Goal: Information Seeking & Learning: Learn about a topic

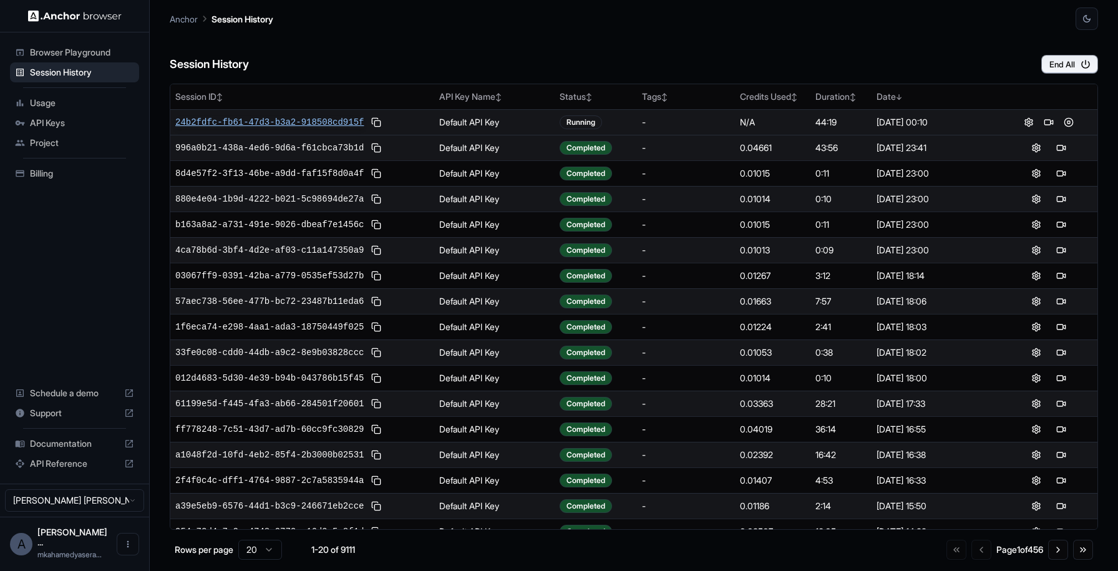
click at [326, 119] on span "24b2fdfc-fb61-47d3-b3a2-918508cd915f" at bounding box center [269, 122] width 188 height 12
click at [378, 122] on button at bounding box center [376, 122] width 15 height 15
click at [333, 123] on span "061cfba9-96a1-4038-bbde-994d396e6ef9" at bounding box center [269, 122] width 188 height 12
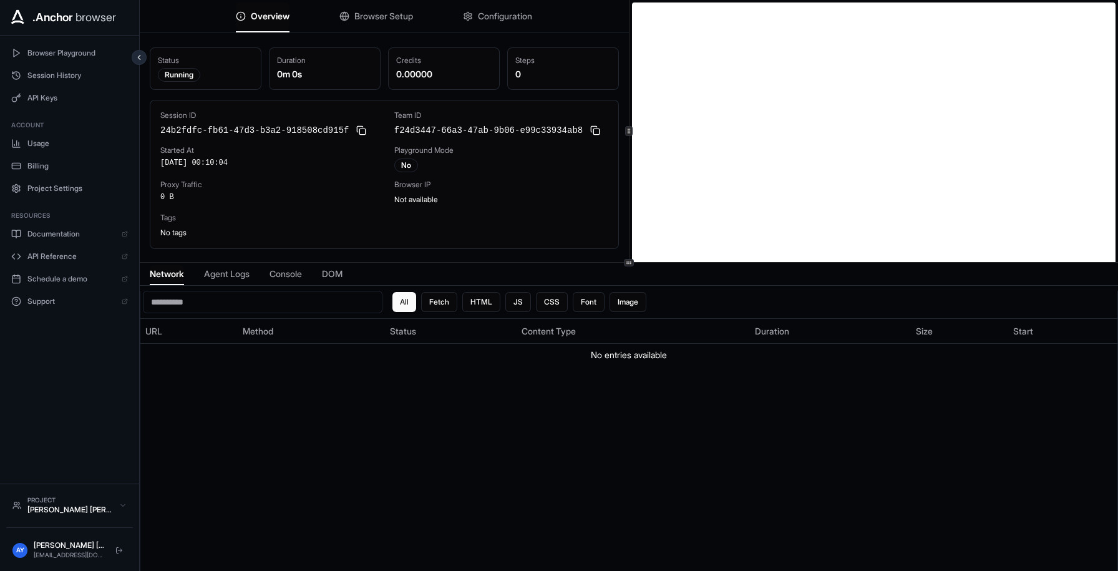
click at [301, 276] on span "Console" at bounding box center [286, 274] width 32 height 12
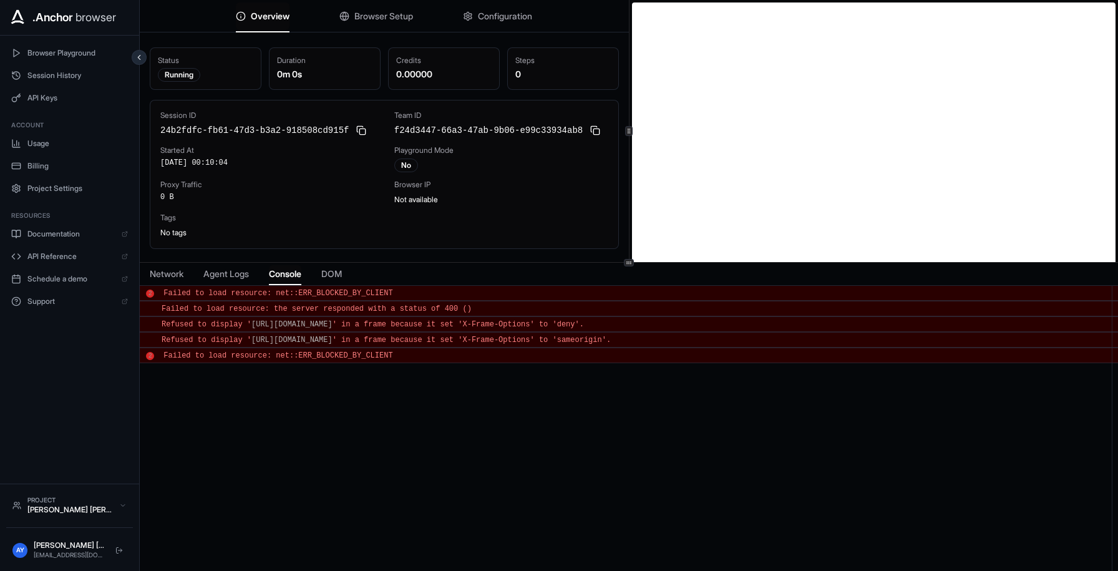
scroll to position [2, 0]
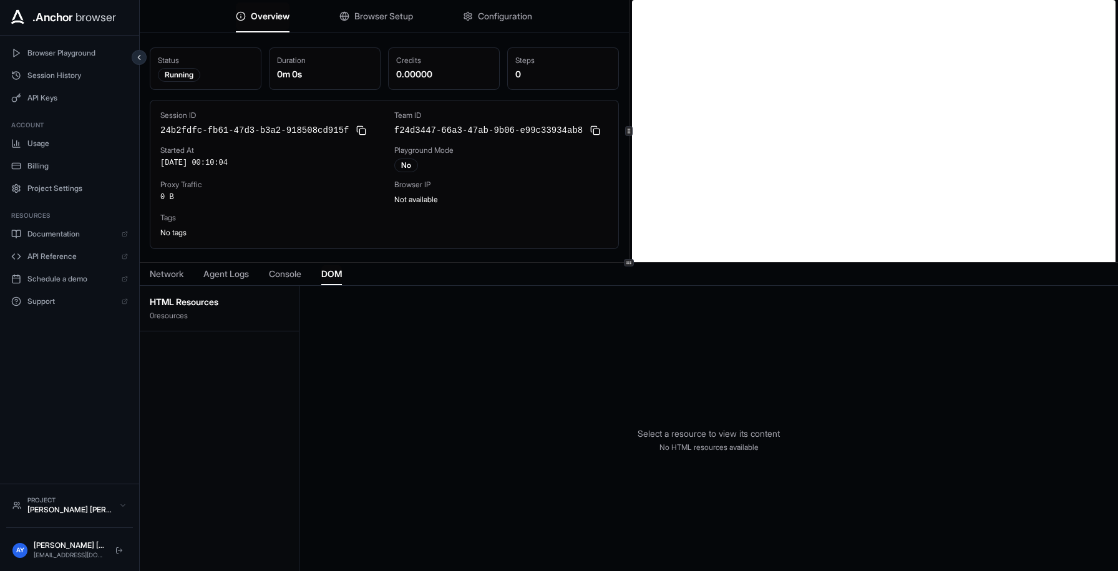
click at [335, 278] on span "DOM" at bounding box center [331, 274] width 21 height 12
click at [296, 269] on span "Console" at bounding box center [285, 274] width 32 height 12
click at [228, 273] on span "Agent Logs" at bounding box center [226, 274] width 46 height 12
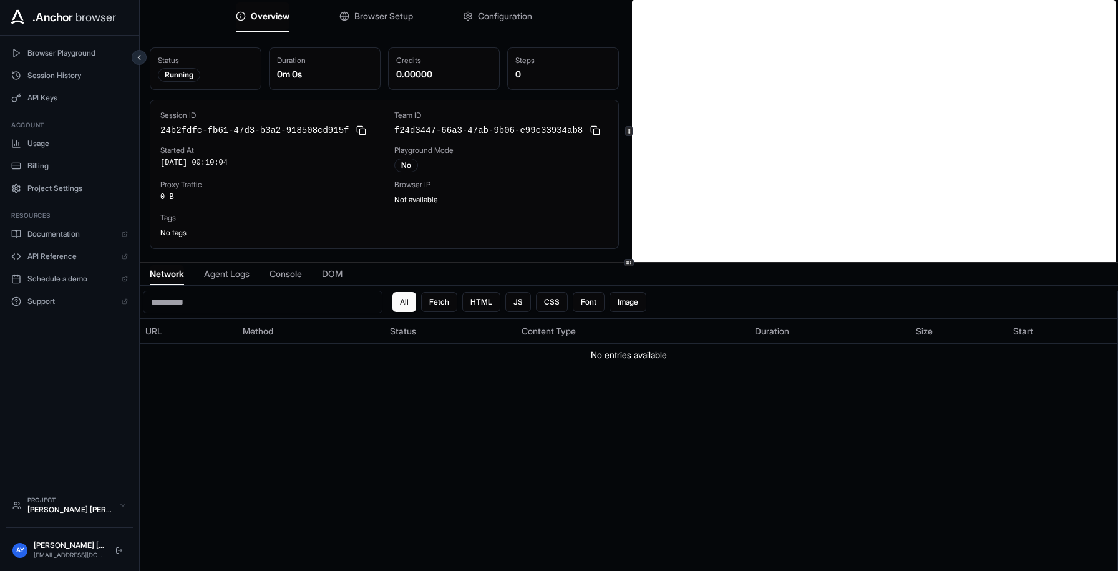
click at [175, 274] on span "Network" at bounding box center [167, 274] width 34 height 12
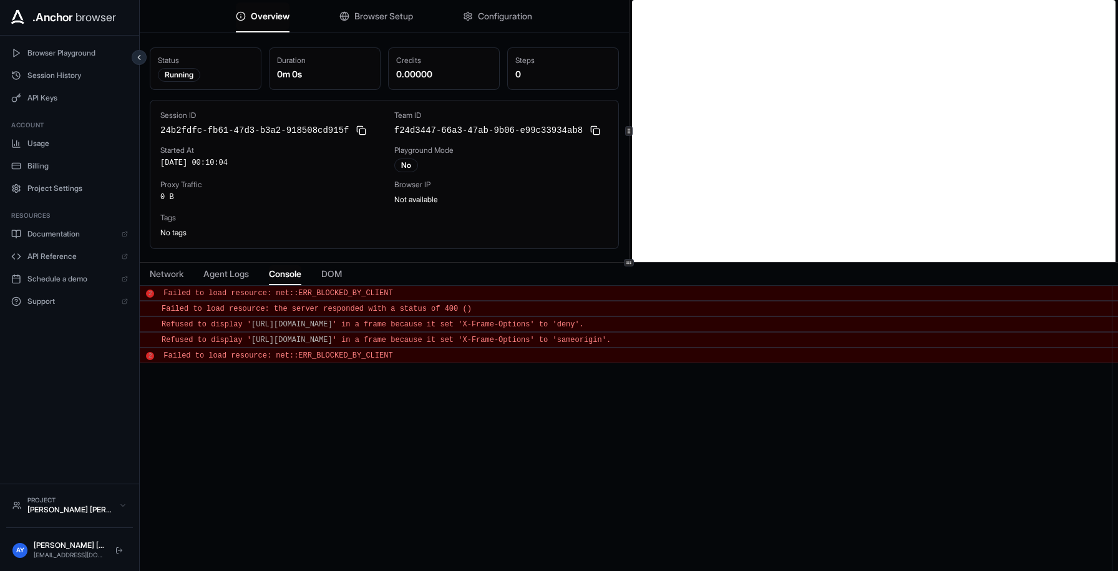
click at [301, 277] on span "Console" at bounding box center [285, 274] width 32 height 12
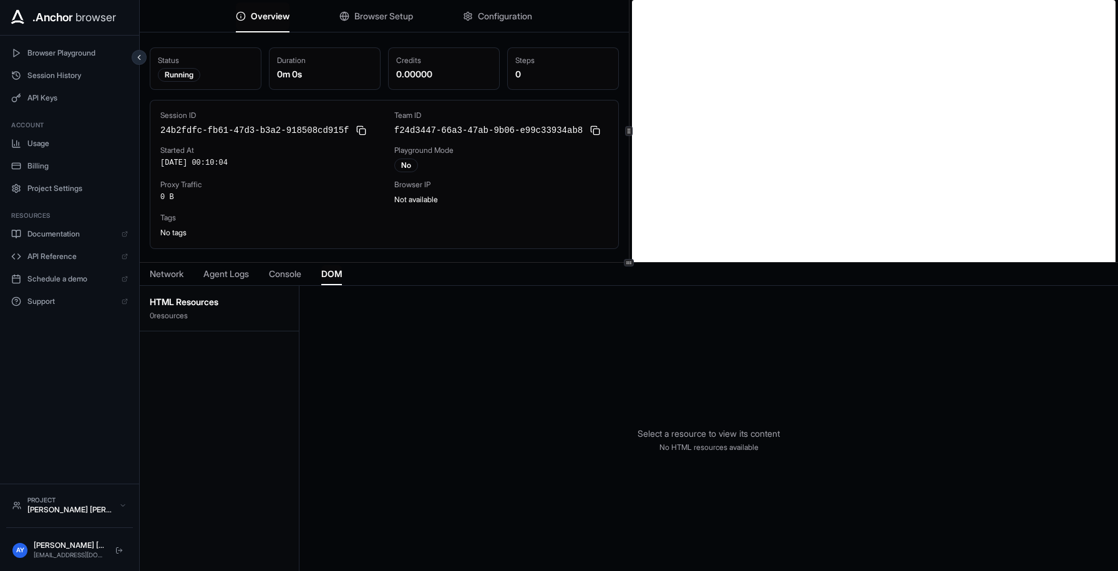
click at [342, 273] on span "DOM" at bounding box center [331, 274] width 21 height 12
click at [296, 285] on div "Network Agent Logs Console DOM" at bounding box center [629, 274] width 979 height 23
click at [300, 271] on span "Console" at bounding box center [285, 274] width 32 height 12
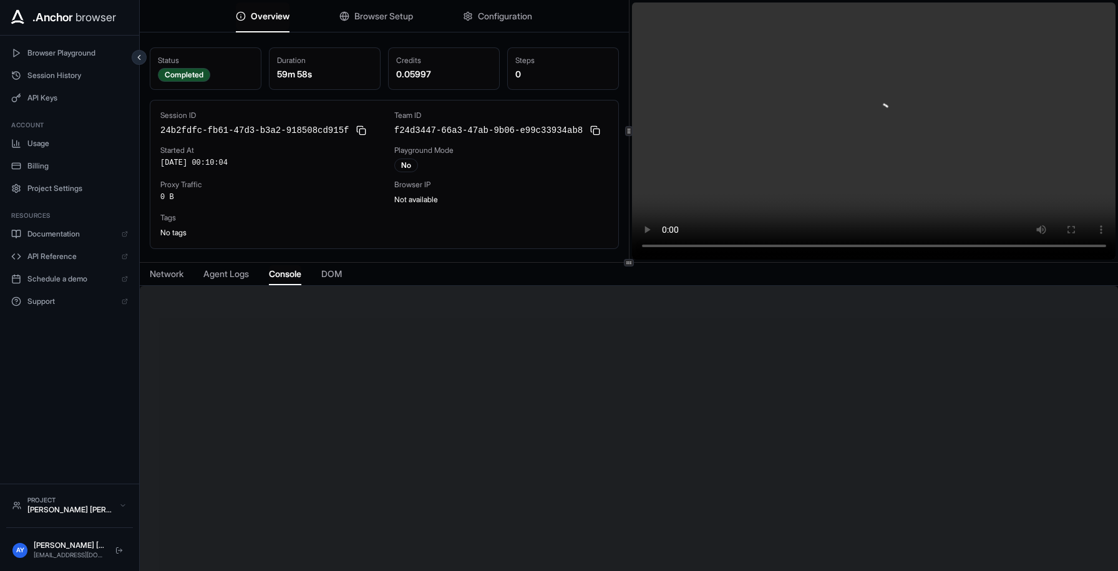
scroll to position [0, 0]
